Goal: Information Seeking & Learning: Learn about a topic

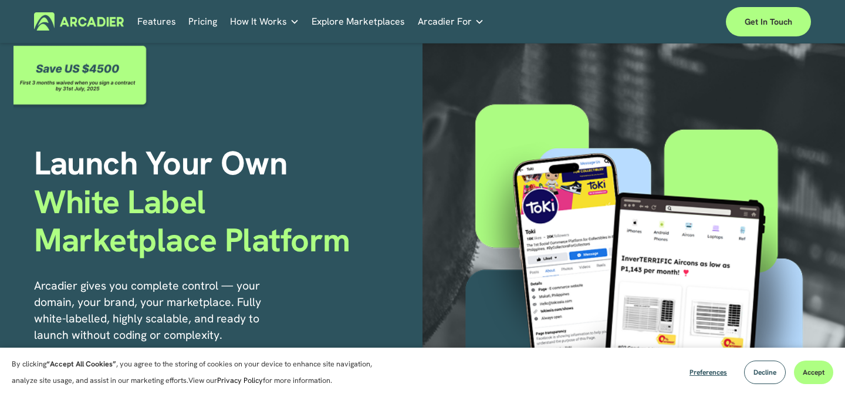
click at [198, 27] on link "Pricing" at bounding box center [202, 21] width 29 height 18
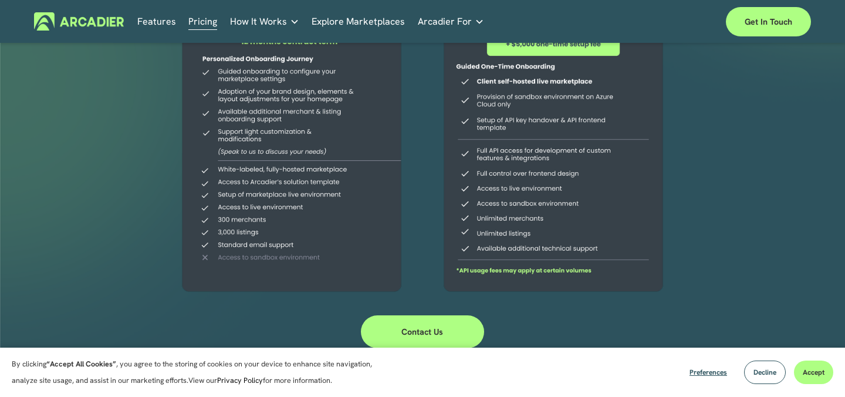
scroll to position [239, 0]
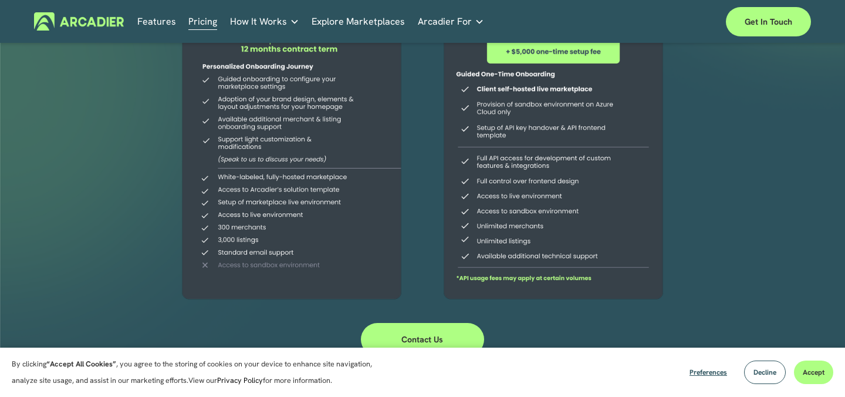
click at [159, 26] on link "Features" at bounding box center [156, 21] width 39 height 18
